Goal: Answer question/provide support: Share knowledge or assist other users

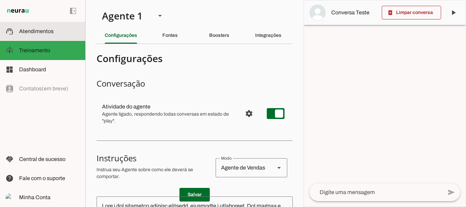
click at [41, 27] on md-item "support_agent Atendimentos Atendimentos" at bounding box center [42, 31] width 85 height 19
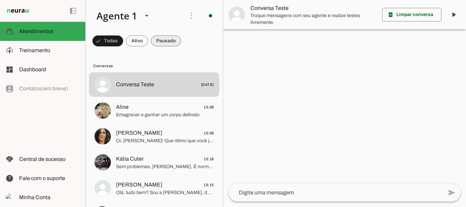
click at [123, 42] on span at bounding box center [108, 41] width 31 height 16
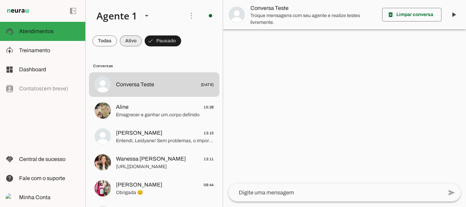
click at [117, 39] on span at bounding box center [105, 41] width 25 height 16
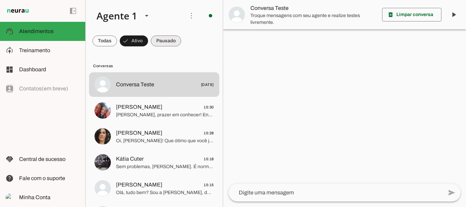
click at [117, 42] on span at bounding box center [105, 41] width 25 height 16
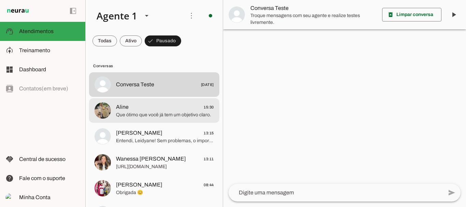
click at [138, 113] on span "Que ótimo que você já tem um objetivo claro." at bounding box center [165, 115] width 98 height 7
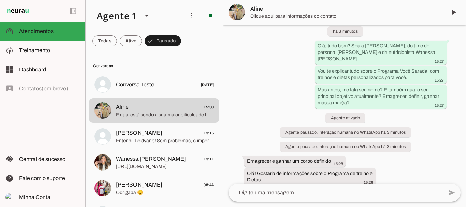
scroll to position [76, 0]
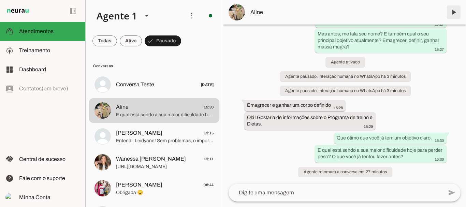
click at [453, 10] on span at bounding box center [454, 12] width 16 height 16
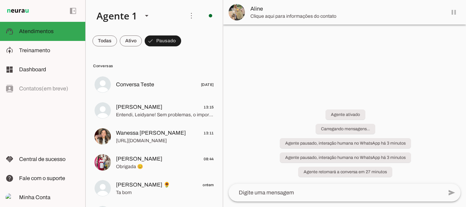
scroll to position [0, 0]
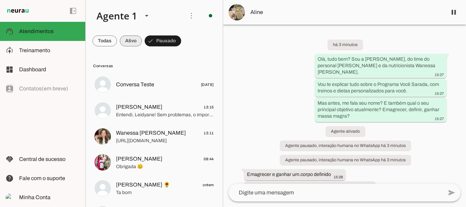
click at [117, 42] on span at bounding box center [105, 41] width 25 height 16
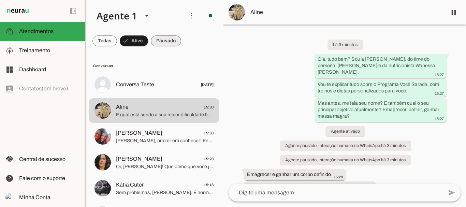
click at [117, 39] on span at bounding box center [105, 41] width 25 height 16
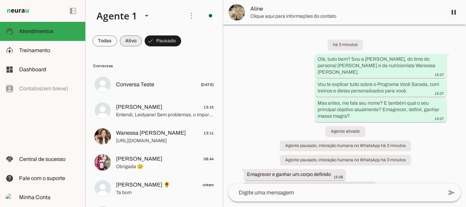
click at [117, 39] on span at bounding box center [105, 41] width 25 height 16
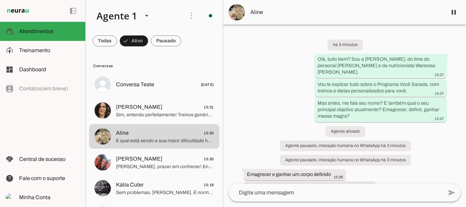
scroll to position [76, 0]
